Goal: Task Accomplishment & Management: Use online tool/utility

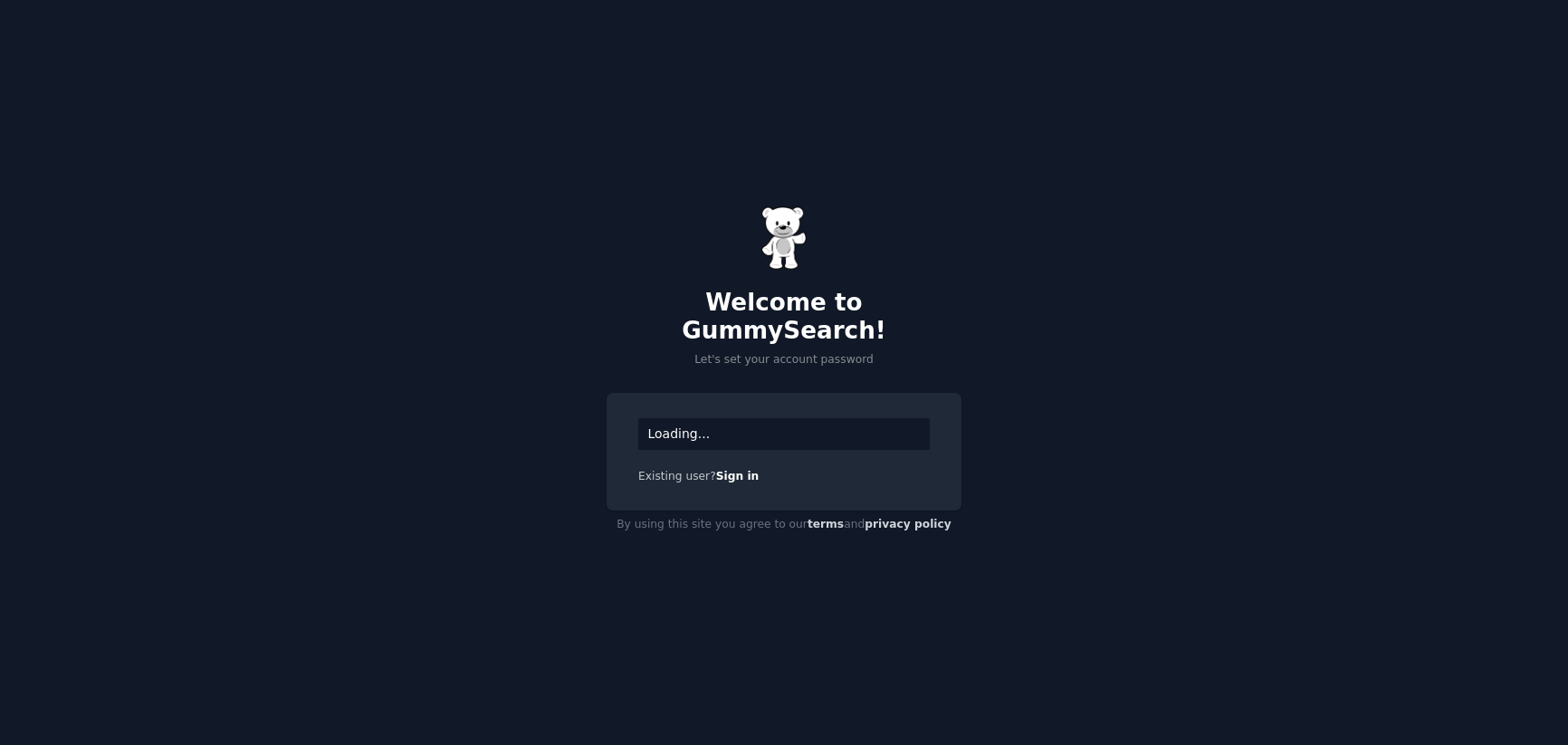
click at [784, 423] on div "Loading..." at bounding box center [784, 434] width 291 height 31
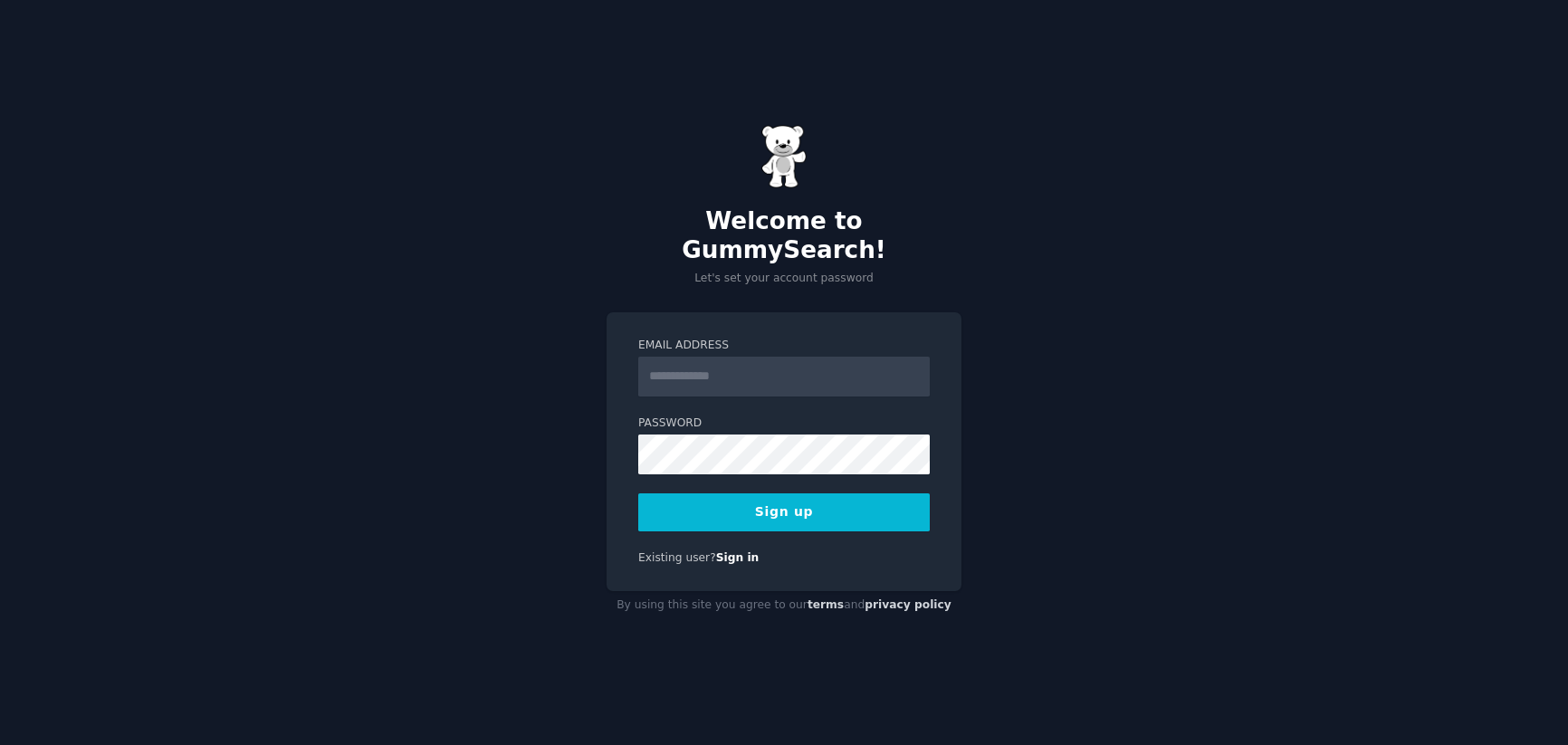
click at [811, 367] on input "Email Address" at bounding box center [784, 376] width 291 height 40
type input "**********"
click at [766, 493] on button "Sign up" at bounding box center [784, 511] width 291 height 38
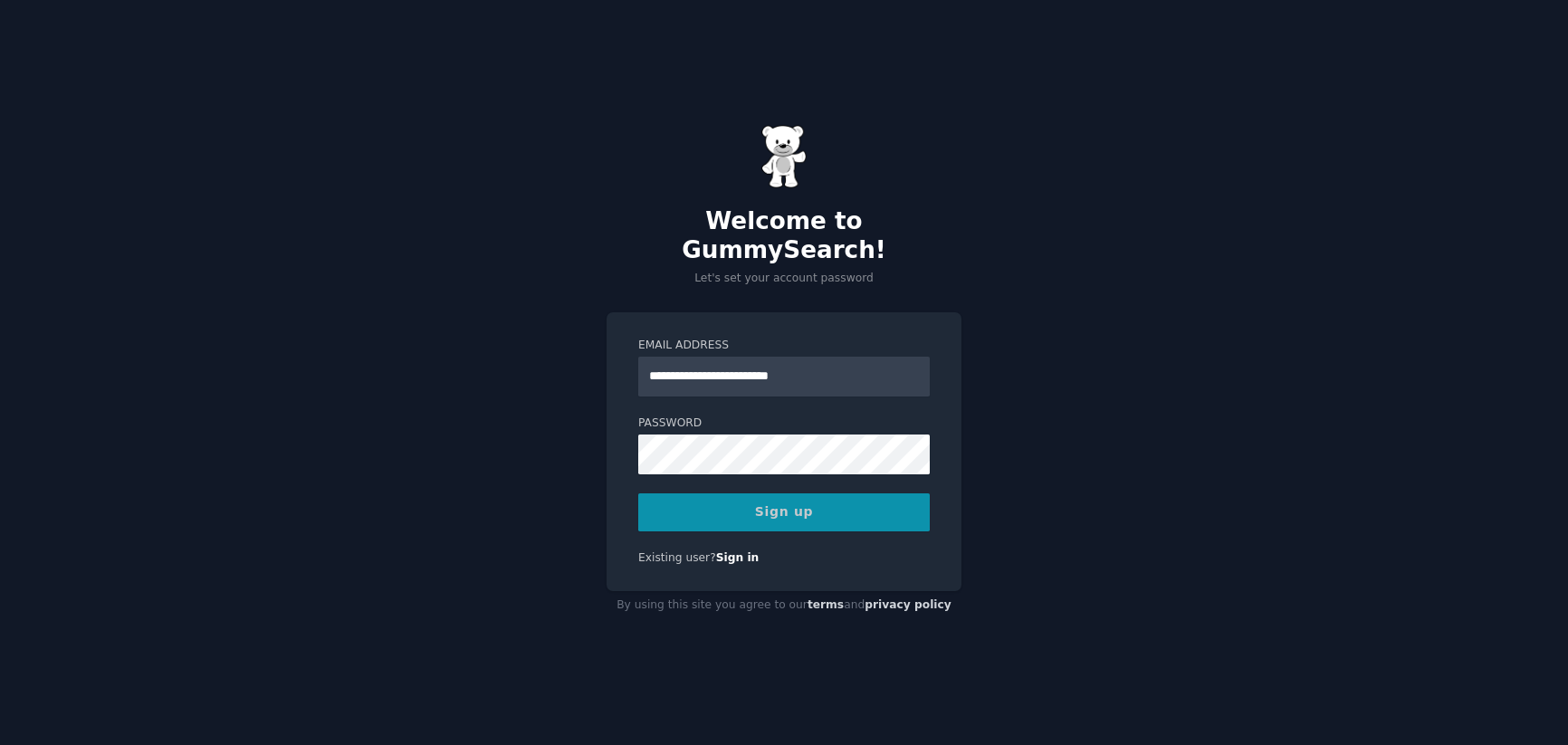
click at [784, 495] on div "Sign up" at bounding box center [784, 511] width 291 height 38
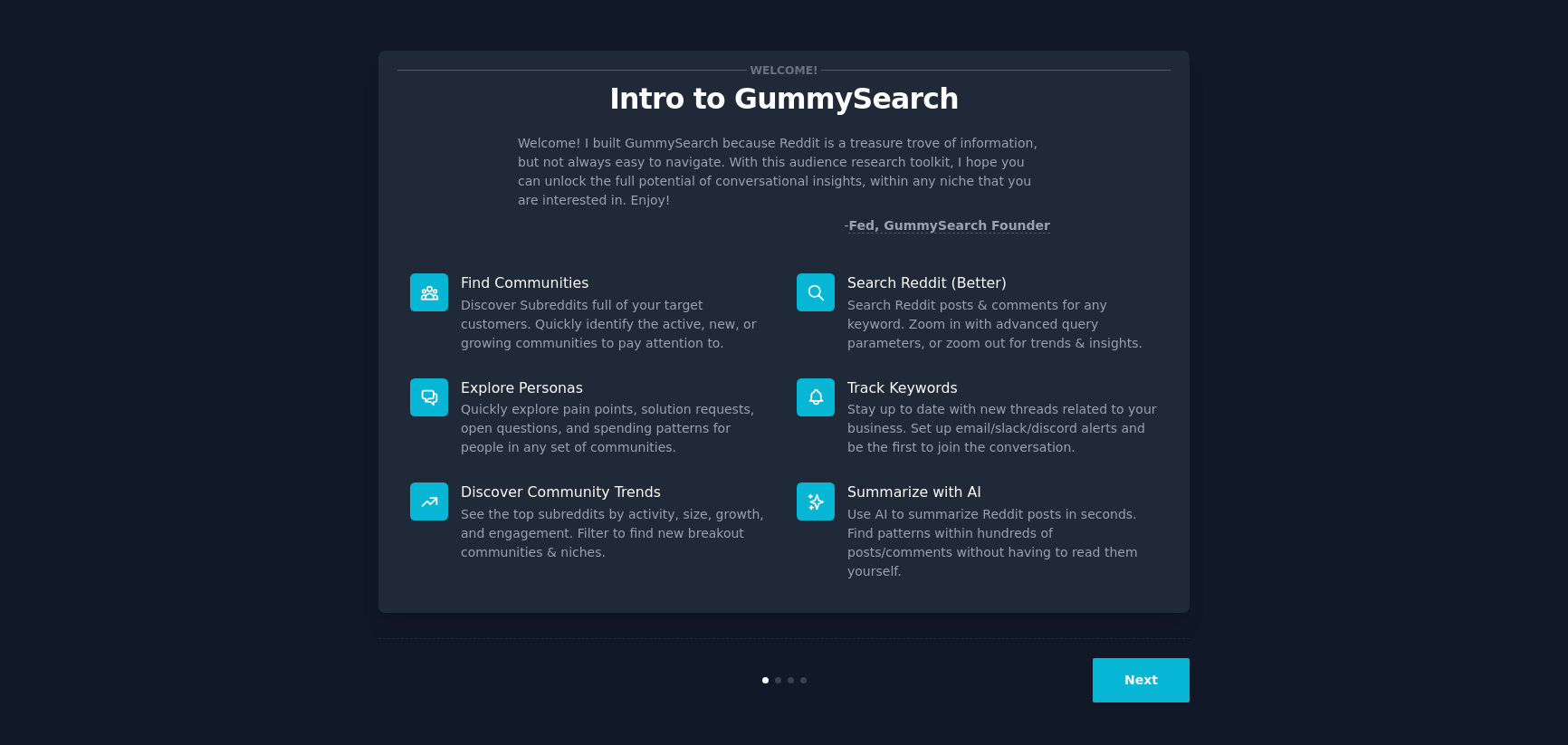
click at [1147, 693] on button "Next" at bounding box center [1141, 680] width 97 height 44
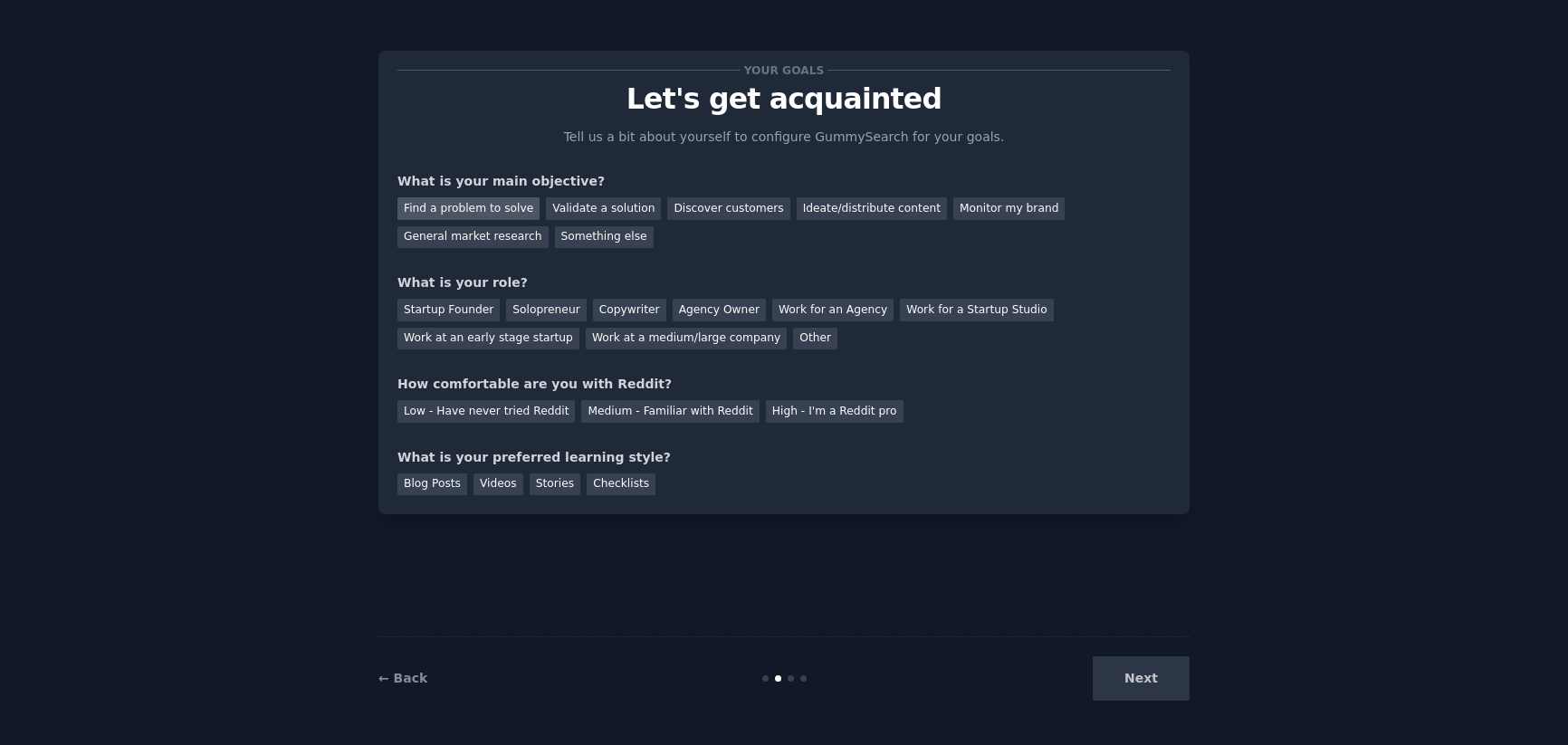
click at [506, 215] on div "Find a problem to solve" at bounding box center [468, 208] width 142 height 23
click at [864, 215] on div "Ideate/distribute content" at bounding box center [872, 208] width 150 height 23
click at [496, 210] on div "Find a problem to solve" at bounding box center [468, 208] width 142 height 23
click at [825, 213] on div "Ideate/distribute content" at bounding box center [872, 208] width 150 height 23
click at [531, 309] on div "Solopreneur" at bounding box center [545, 309] width 79 height 23
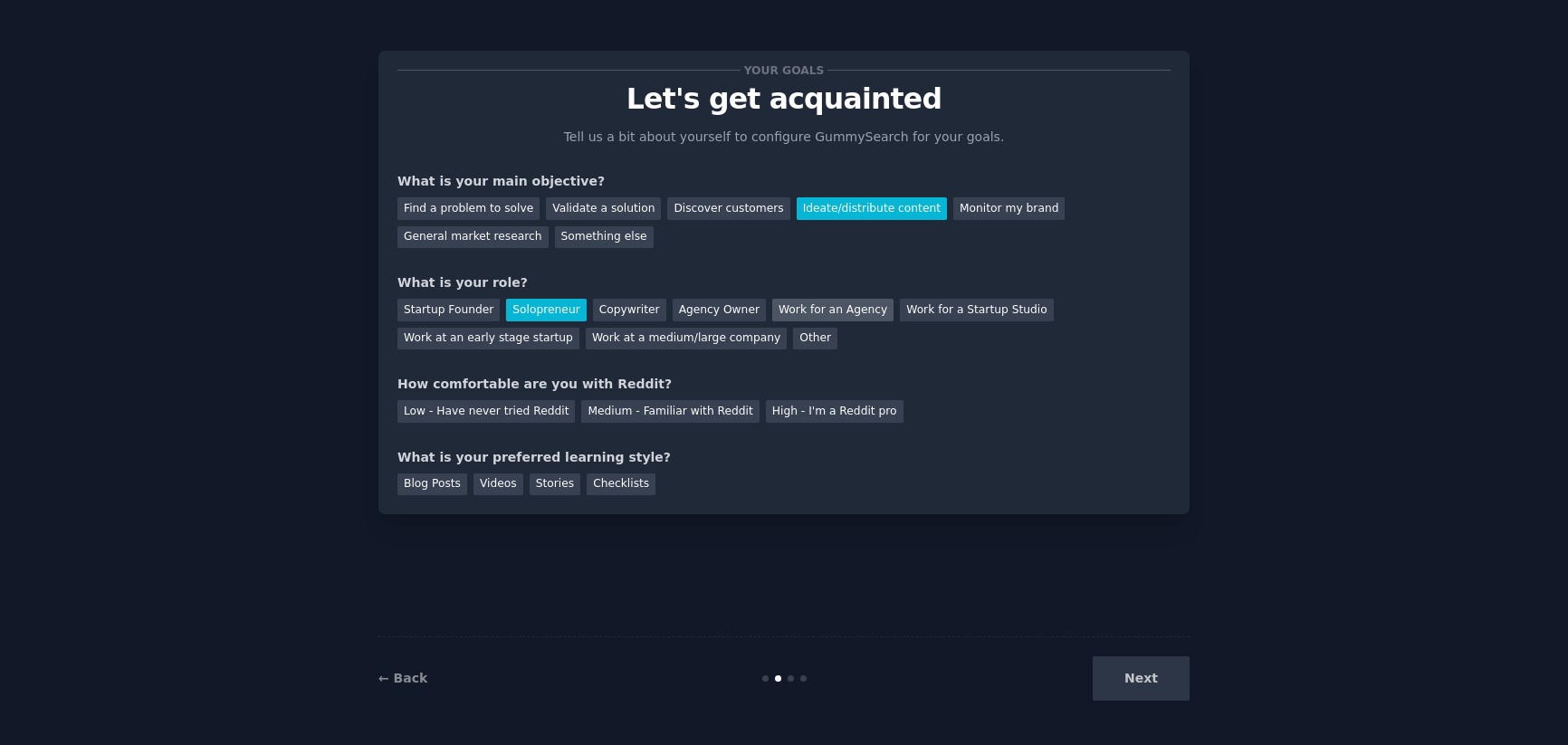
click at [799, 320] on div "Work for an Agency" at bounding box center [833, 309] width 122 height 23
click at [521, 419] on div "Low - Have never tried Reddit" at bounding box center [486, 411] width 178 height 23
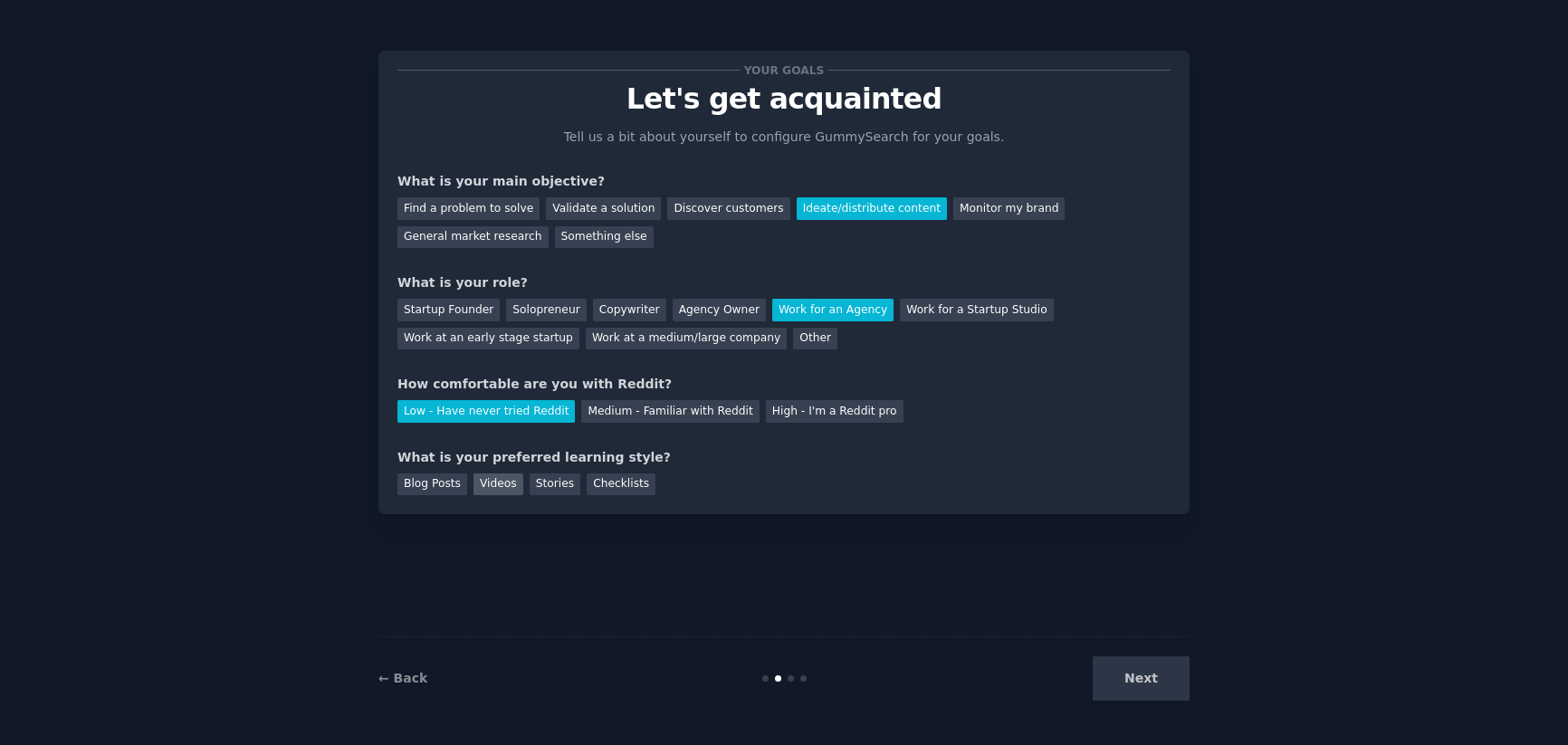
click at [508, 491] on div "Videos" at bounding box center [498, 484] width 50 height 23
click at [1129, 686] on button "Next" at bounding box center [1141, 678] width 97 height 44
click at [1080, 588] on div "Your goals Let's get acquainted Tell us a bit about yourself to configure Gummy…" at bounding box center [784, 373] width 811 height 694
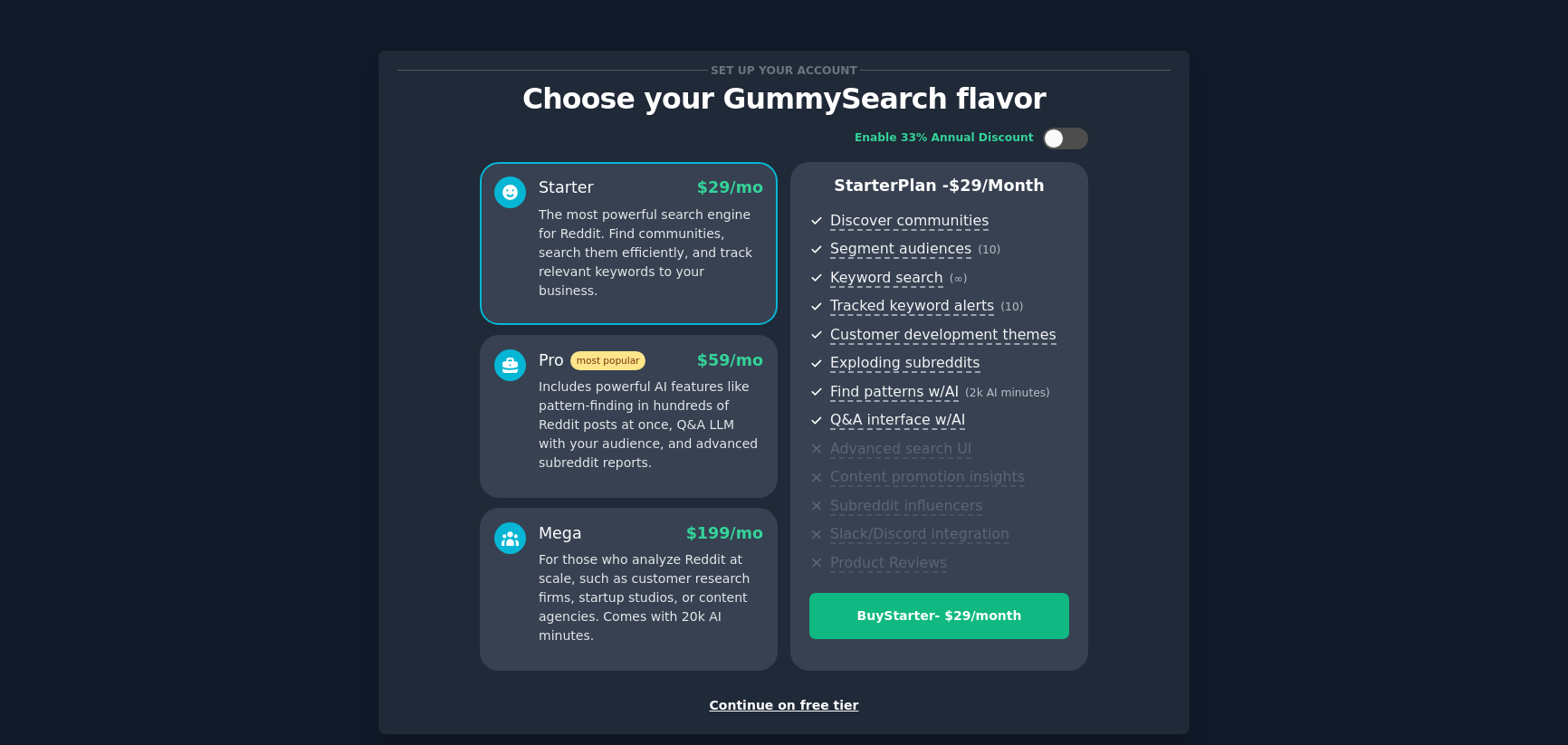
click at [802, 707] on div "Continue on free tier" at bounding box center [783, 705] width 773 height 19
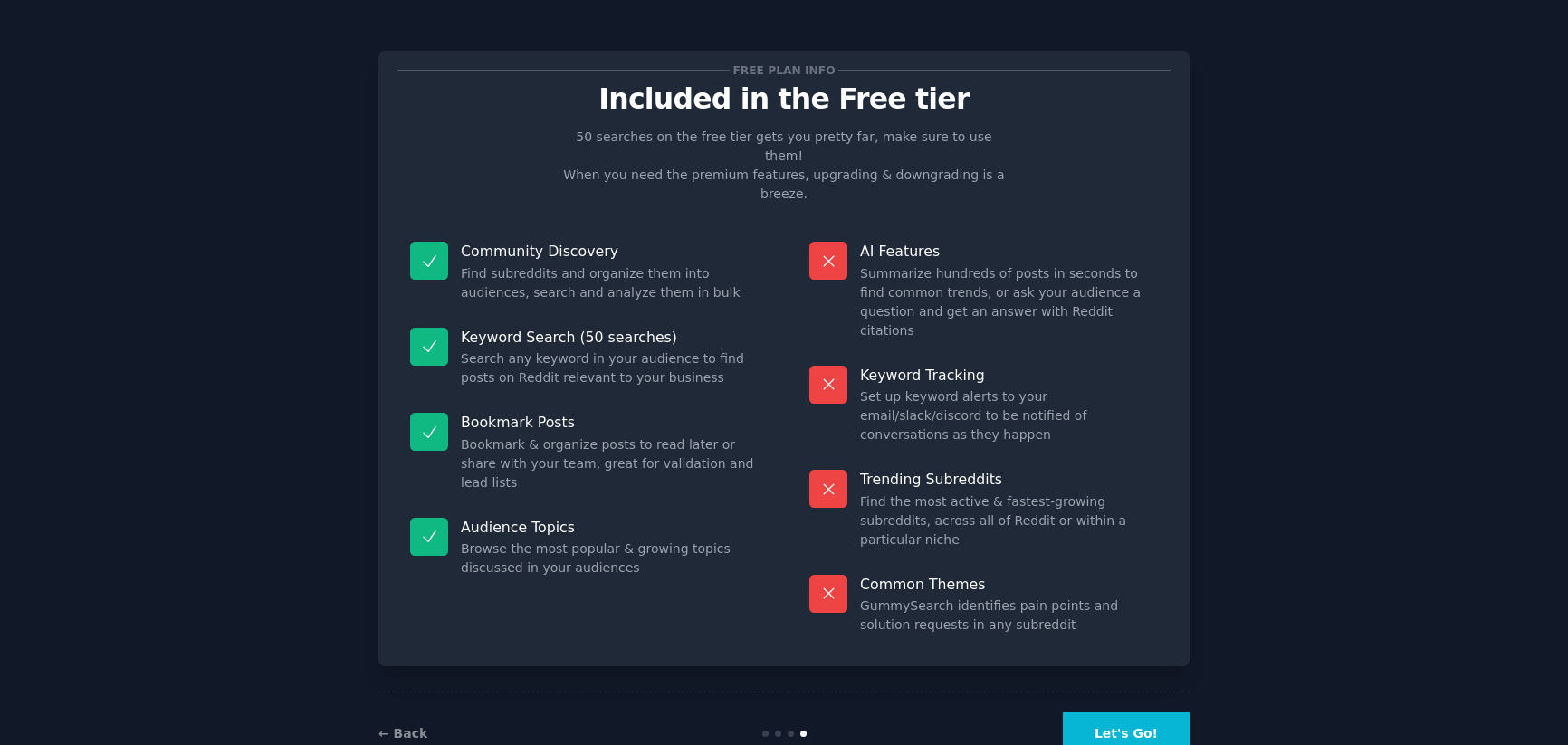
click at [1146, 701] on div "← Back Let's Go!" at bounding box center [784, 733] width 811 height 83
click at [1142, 711] on button "Let's Go!" at bounding box center [1127, 733] width 127 height 44
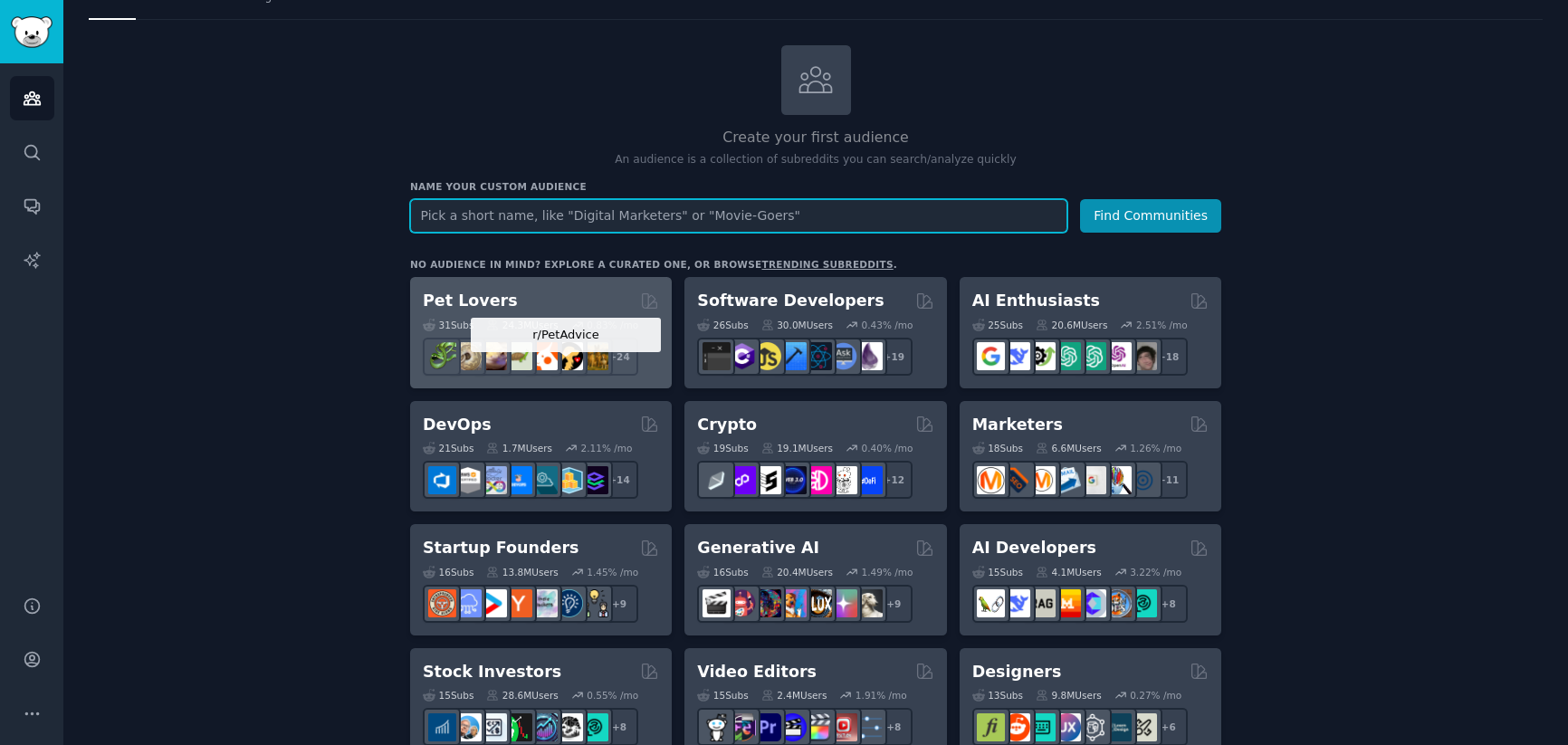
scroll to position [76, 0]
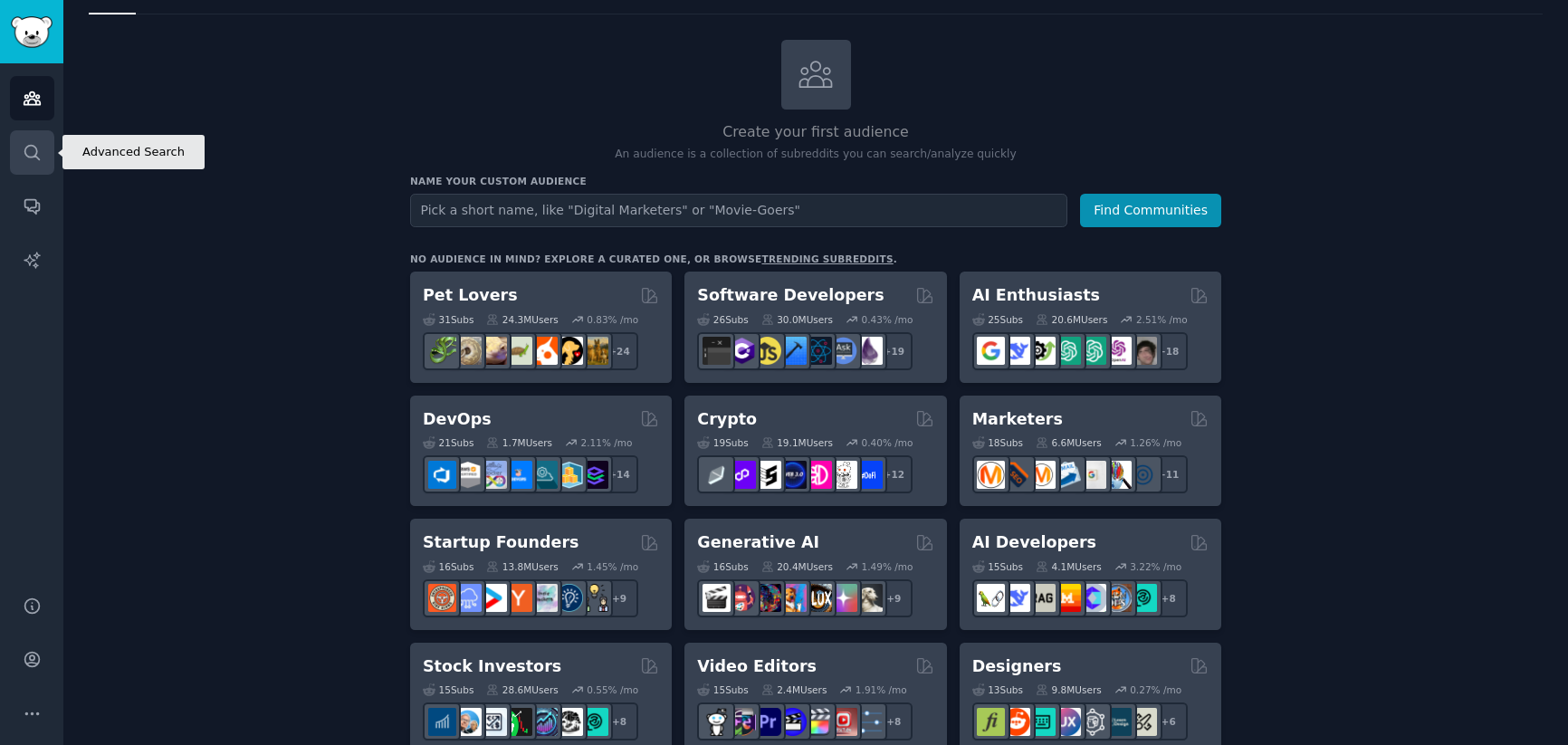
click at [40, 154] on icon "Sidebar" at bounding box center [32, 152] width 19 height 19
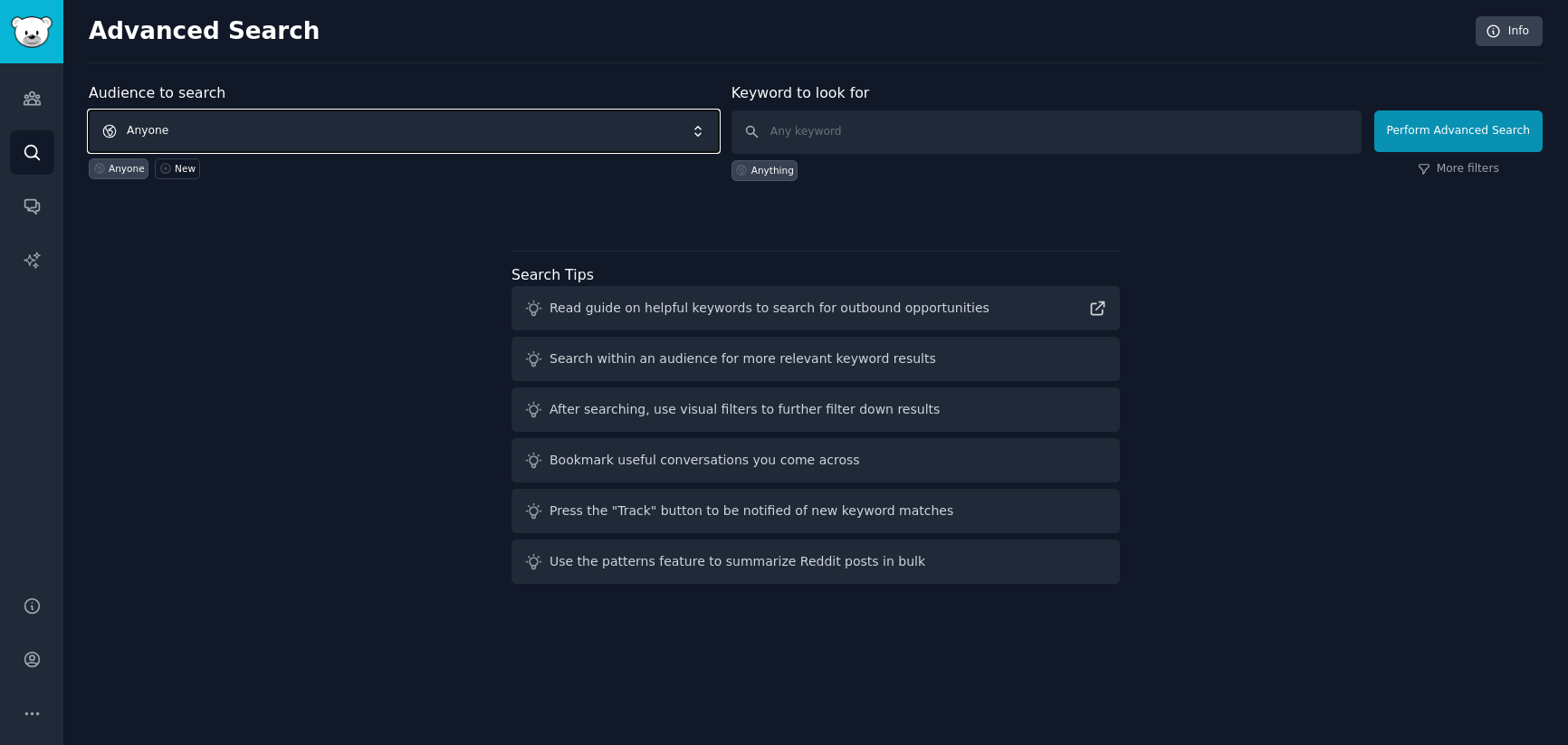
click at [484, 133] on span "Anyone" at bounding box center [404, 131] width 630 height 41
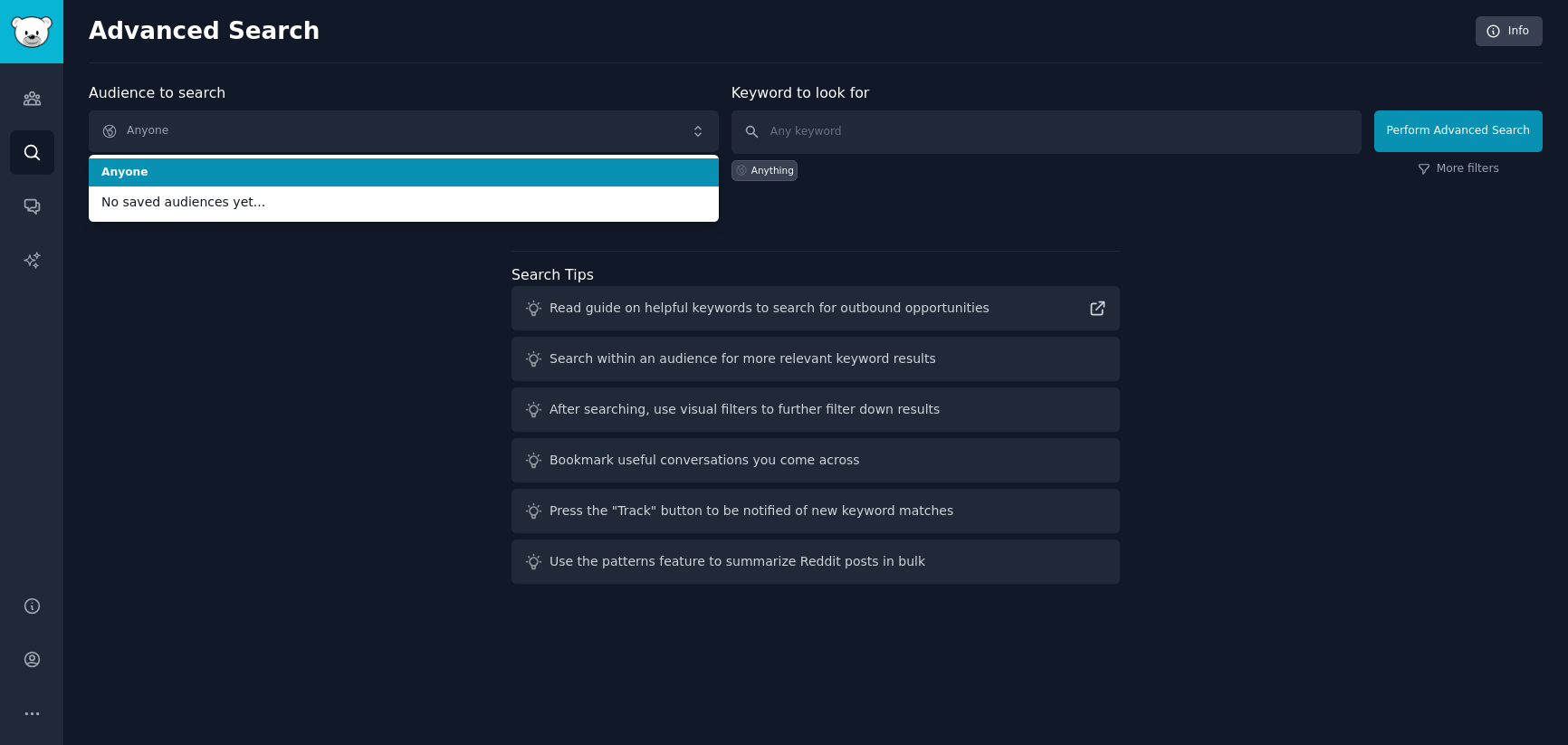
click at [525, 57] on div "Advanced Search Info" at bounding box center [815, 40] width 1454 height 47
